Goal: Information Seeking & Learning: Learn about a topic

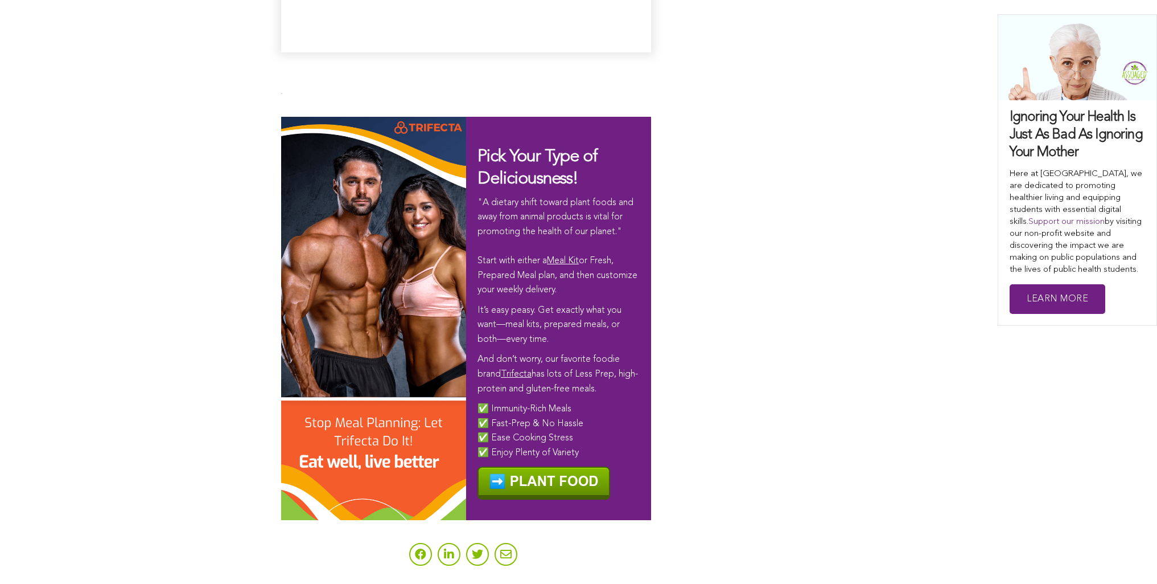
scroll to position [6849, 0]
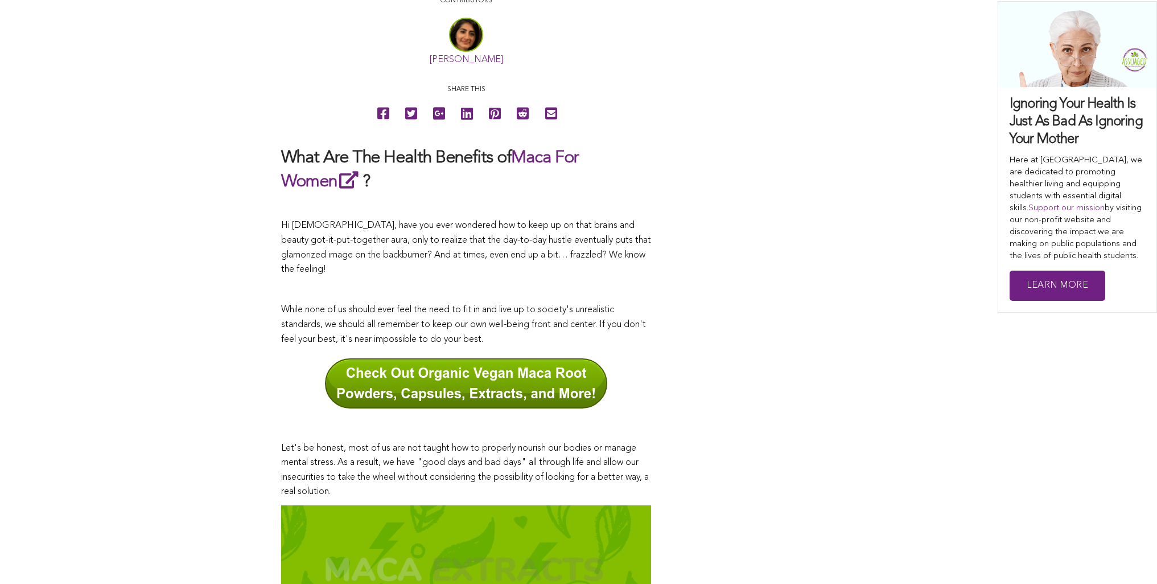
scroll to position [328, 0]
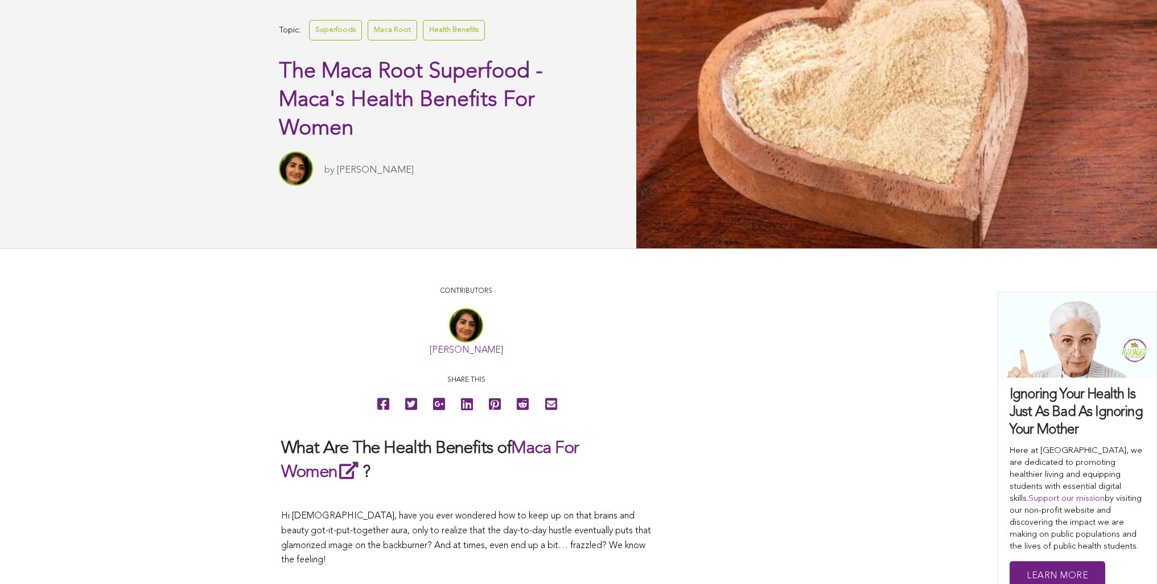
click at [337, 175] on link "[PERSON_NAME]" at bounding box center [375, 170] width 77 height 10
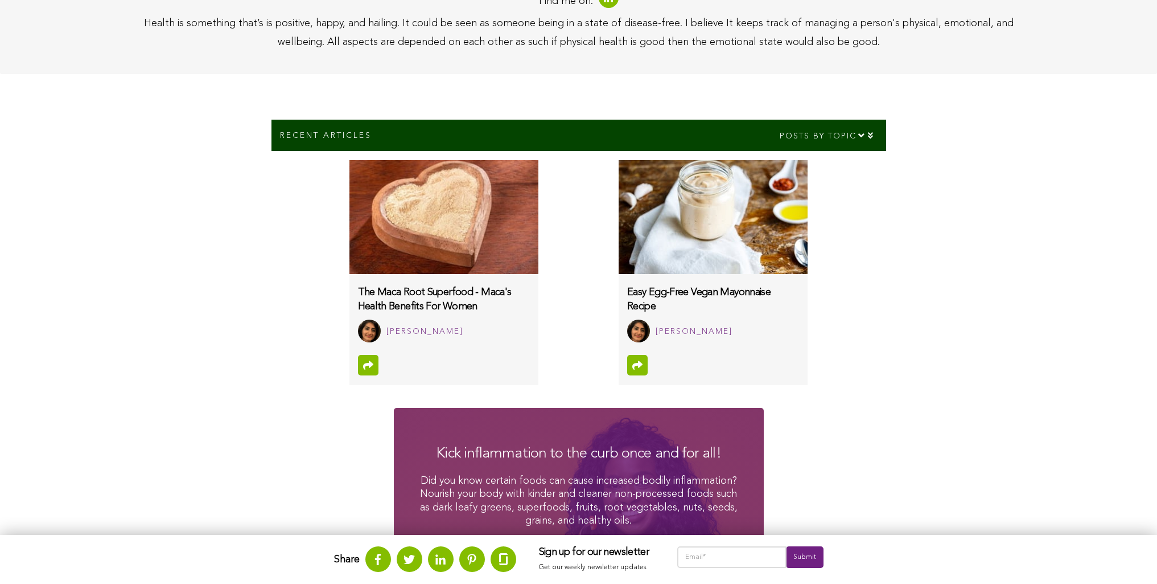
scroll to position [500, 0]
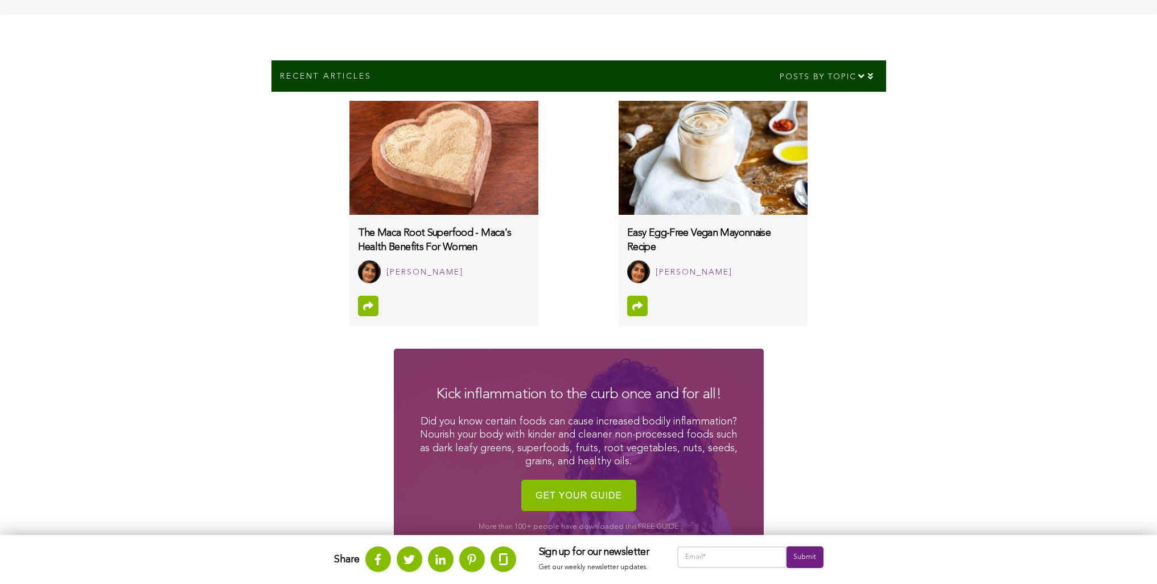
click at [619, 215] on img at bounding box center [713, 158] width 189 height 114
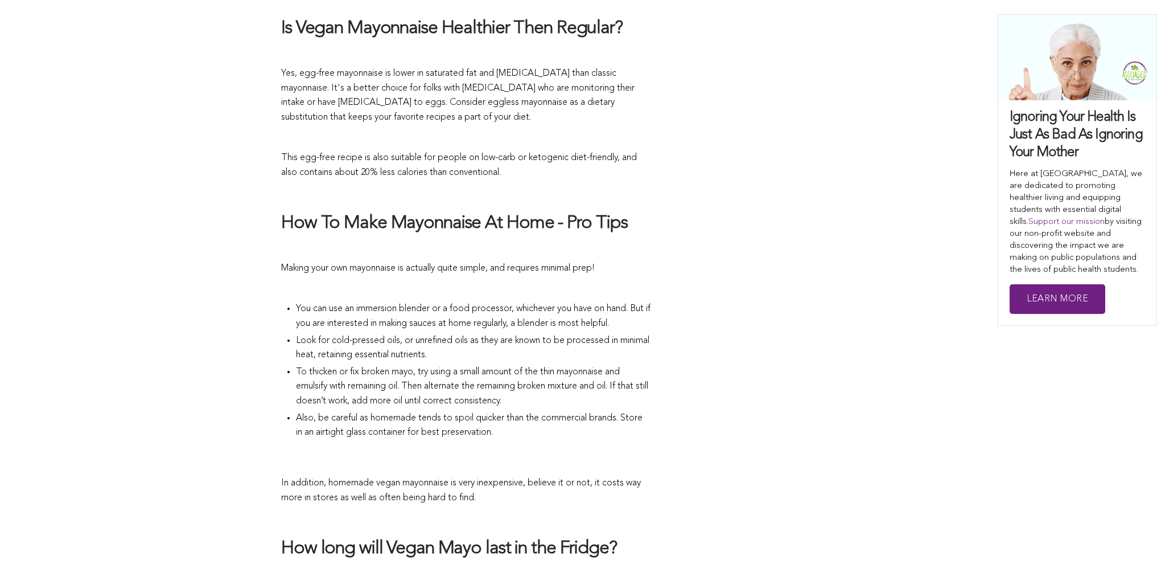
scroll to position [913, 0]
